Goal: Transaction & Acquisition: Purchase product/service

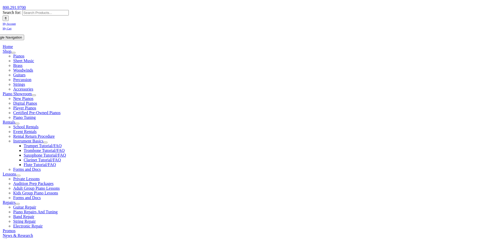
scroll to position [79, 0]
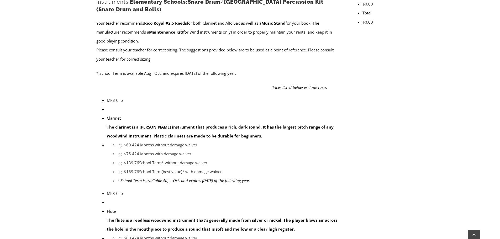
scroll to position [262, 0]
